Goal: Ask a question

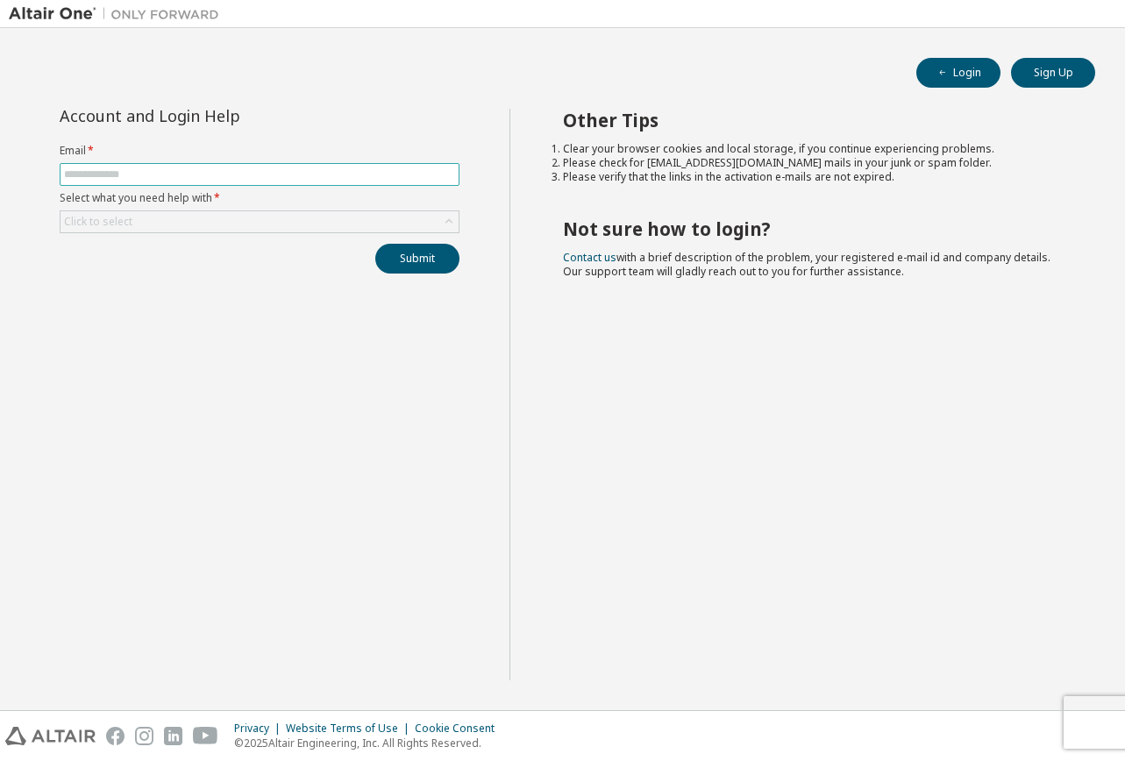
click at [419, 179] on input "text" at bounding box center [259, 174] width 391 height 14
type input "**********"
click at [345, 219] on div "Click to select" at bounding box center [259, 221] width 398 height 21
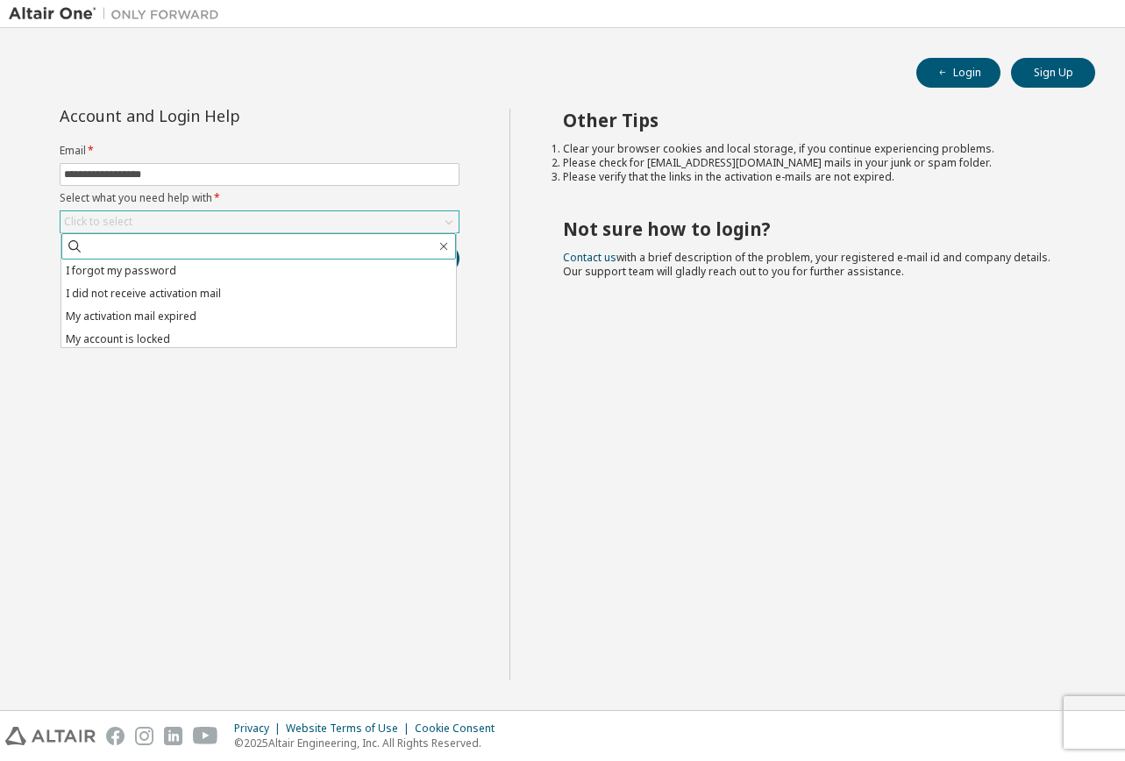
click at [369, 233] on span at bounding box center [258, 246] width 394 height 26
click at [345, 278] on li "I forgot my password" at bounding box center [258, 270] width 394 height 23
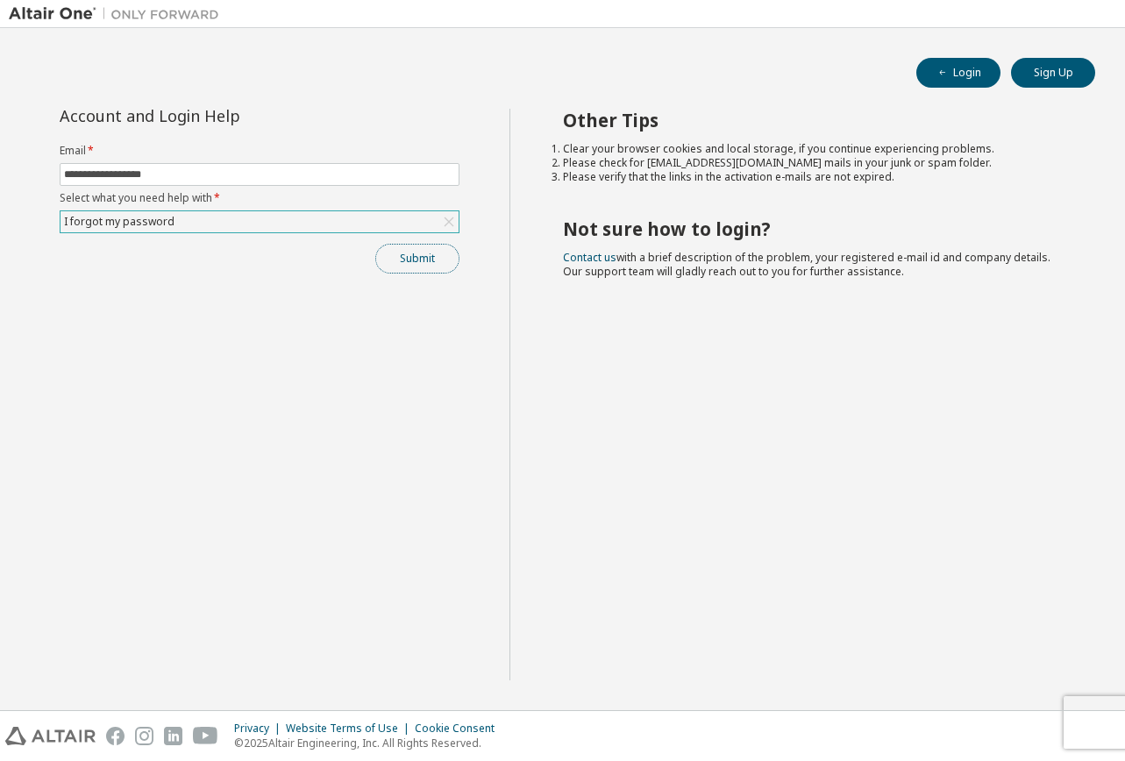
click at [444, 269] on button "Submit" at bounding box center [417, 259] width 84 height 30
click at [401, 262] on button "Submit" at bounding box center [417, 259] width 84 height 30
